Goal: Find specific page/section: Find specific page/section

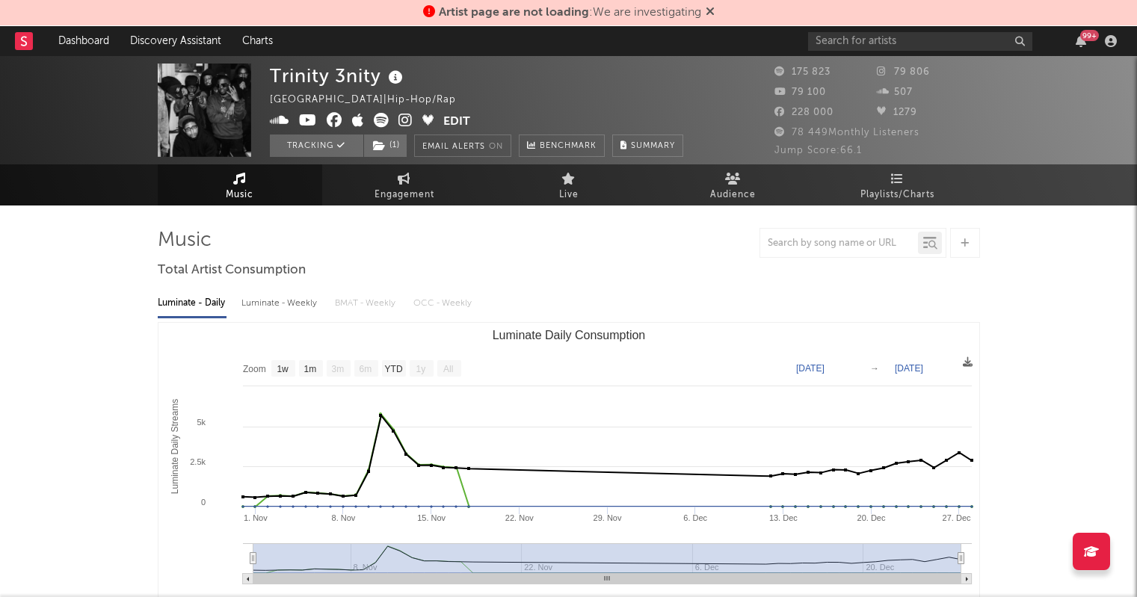
select select "1w"
click at [91, 46] on link "Dashboard" at bounding box center [84, 41] width 72 height 30
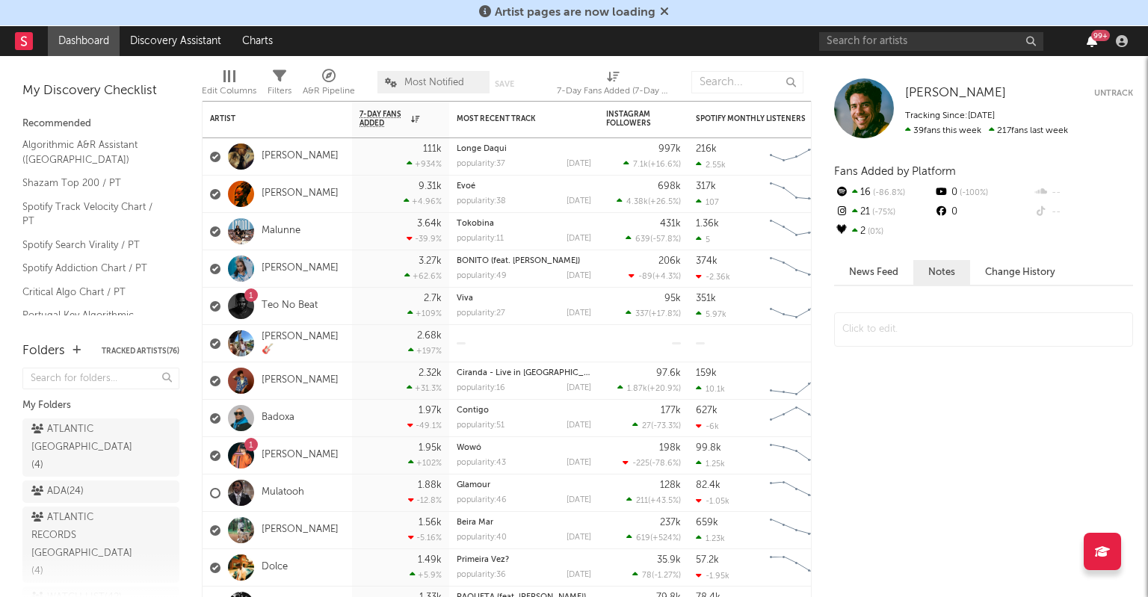
click at [1095, 43] on icon "button" at bounding box center [1091, 41] width 10 height 12
click at [652, 67] on div "7-Day Fans Added (7-Day Fans Added)" at bounding box center [613, 85] width 112 height 43
click at [67, 512] on div "ATLANTIC RECORDS PORTUGAL ( 4 )" at bounding box center [83, 545] width 105 height 72
